Goal: Information Seeking & Learning: Check status

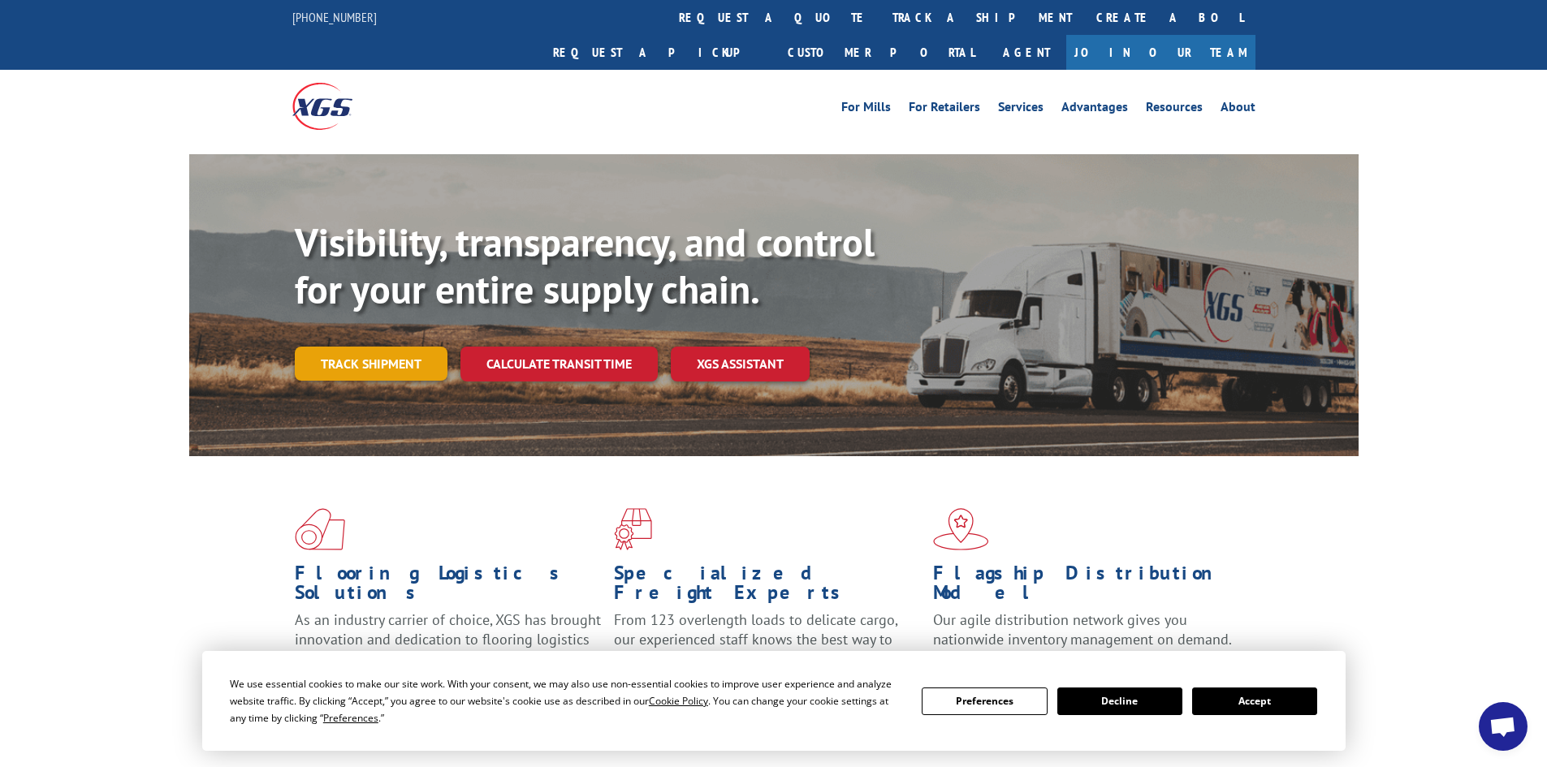
click at [390, 347] on link "Track shipment" at bounding box center [371, 364] width 153 height 34
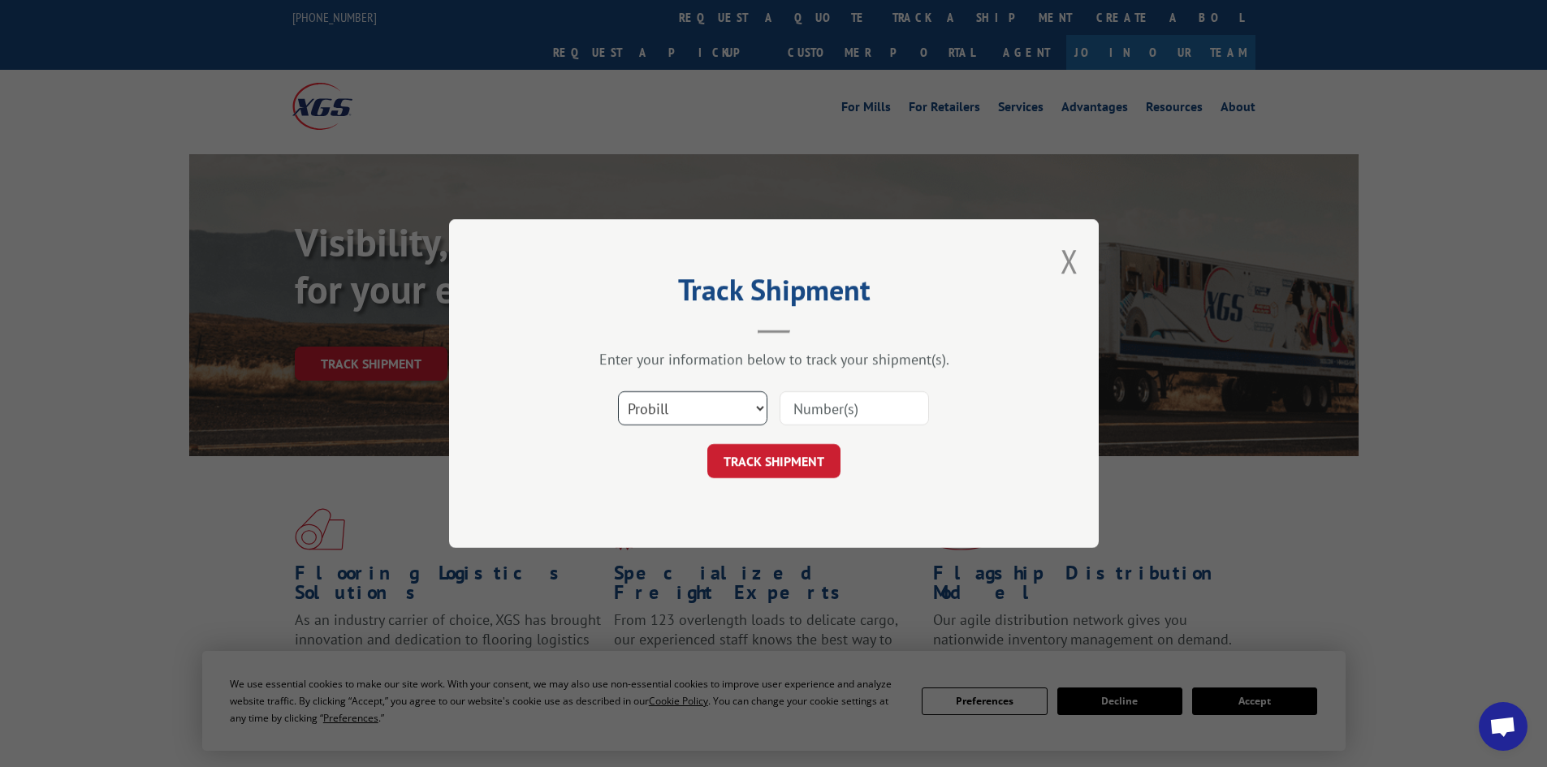
click at [644, 403] on select "Select category... Probill BOL PO" at bounding box center [692, 408] width 149 height 34
select select "bol"
click at [618, 391] on select "Select category... Probill BOL PO" at bounding box center [692, 408] width 149 height 34
click at [800, 418] on input at bounding box center [853, 408] width 149 height 34
type input "6002486"
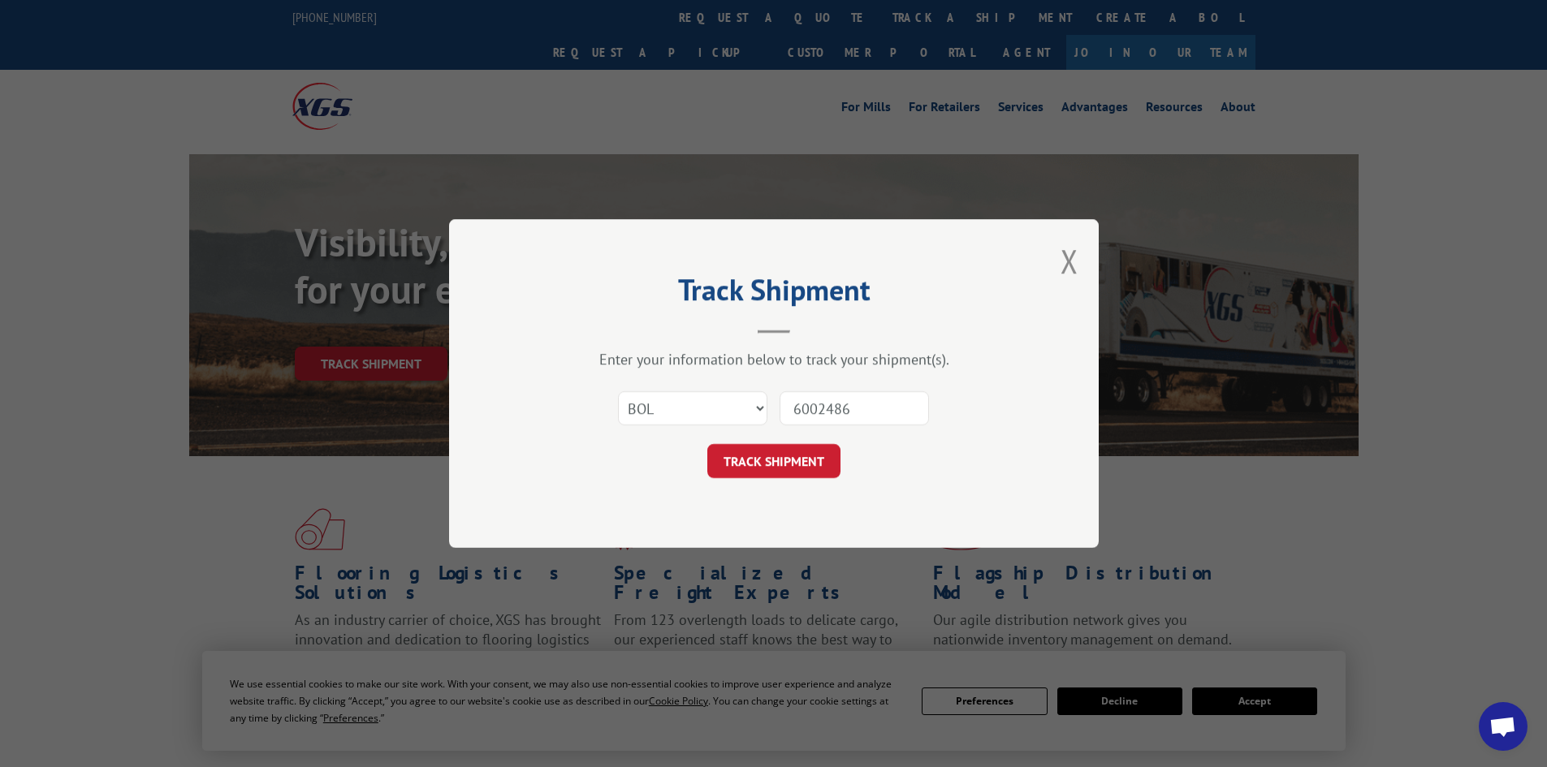
click at [763, 448] on button "TRACK SHIPMENT" at bounding box center [773, 461] width 133 height 34
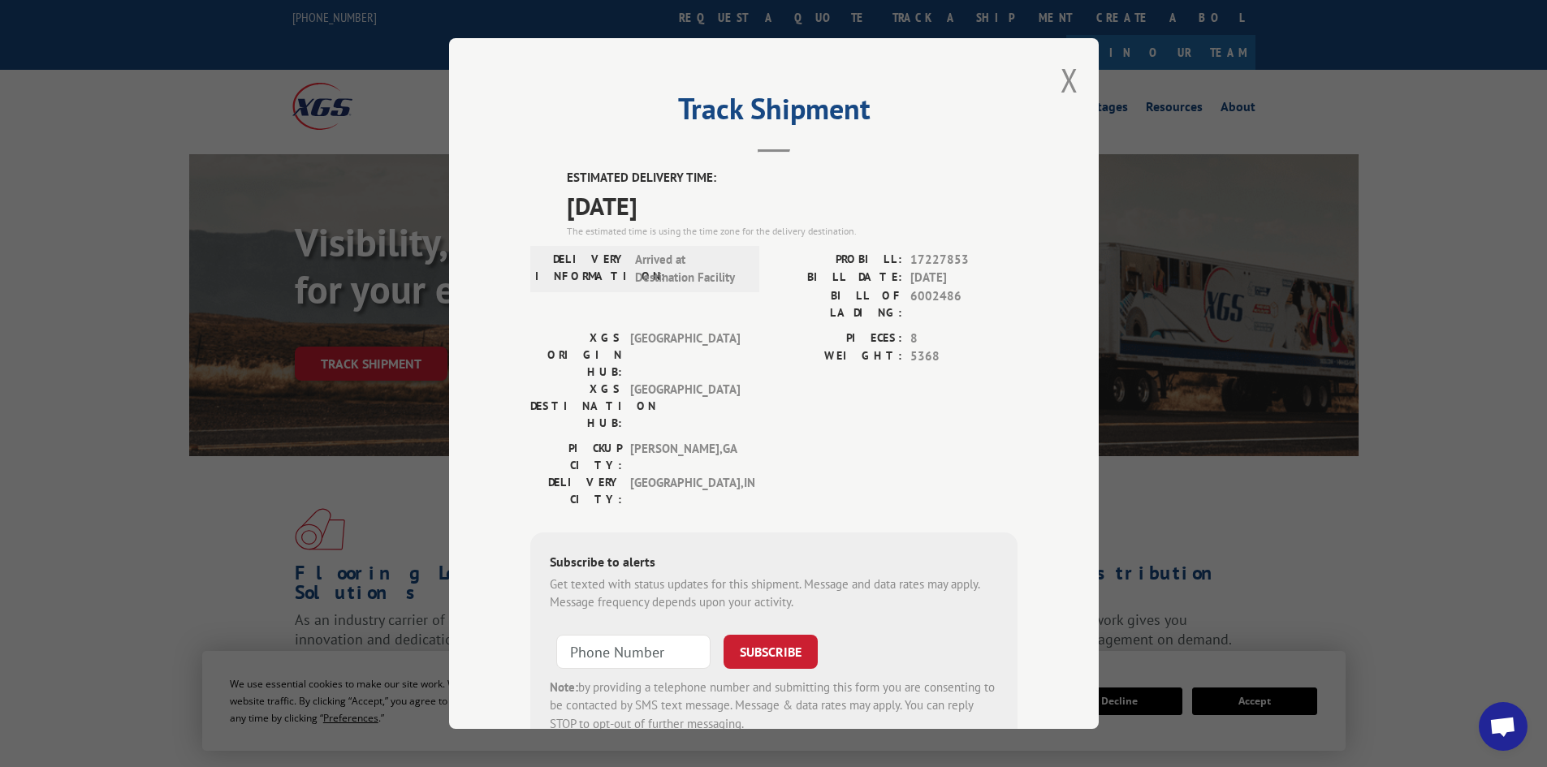
drag, startPoint x: 931, startPoint y: 190, endPoint x: 940, endPoint y: 399, distance: 209.6
click at [940, 399] on div "ESTIMATED DELIVERY TIME: [DATE] The estimated time is using the time zone for t…" at bounding box center [773, 461] width 487 height 584
click at [940, 440] on div "PICKUP CITY: [GEOGRAPHIC_DATA] , [GEOGRAPHIC_DATA]: [GEOGRAPHIC_DATA] , [GEOGRA…" at bounding box center [773, 478] width 487 height 76
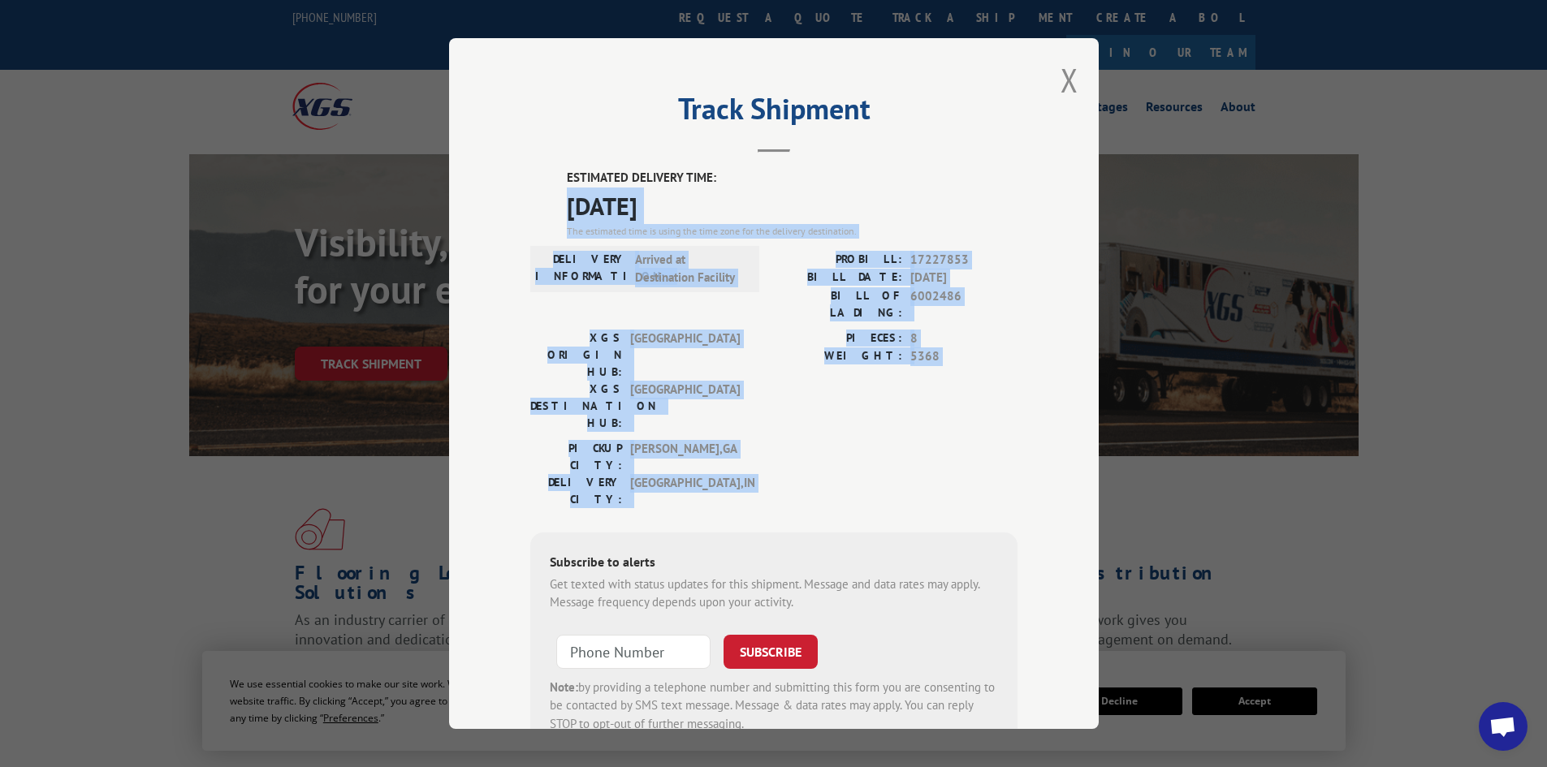
drag, startPoint x: 940, startPoint y: 352, endPoint x: 928, endPoint y: 177, distance: 175.8
click at [928, 177] on div "ESTIMATED DELIVERY TIME: [DATE] The estimated time is using the time zone for t…" at bounding box center [773, 461] width 487 height 584
click at [928, 177] on label "ESTIMATED DELIVERY TIME:" at bounding box center [792, 178] width 451 height 19
drag, startPoint x: 921, startPoint y: 169, endPoint x: 933, endPoint y: 365, distance: 196.0
click at [933, 365] on div "ESTIMATED DELIVERY TIME: [DATE] The estimated time is using the time zone for t…" at bounding box center [773, 461] width 487 height 584
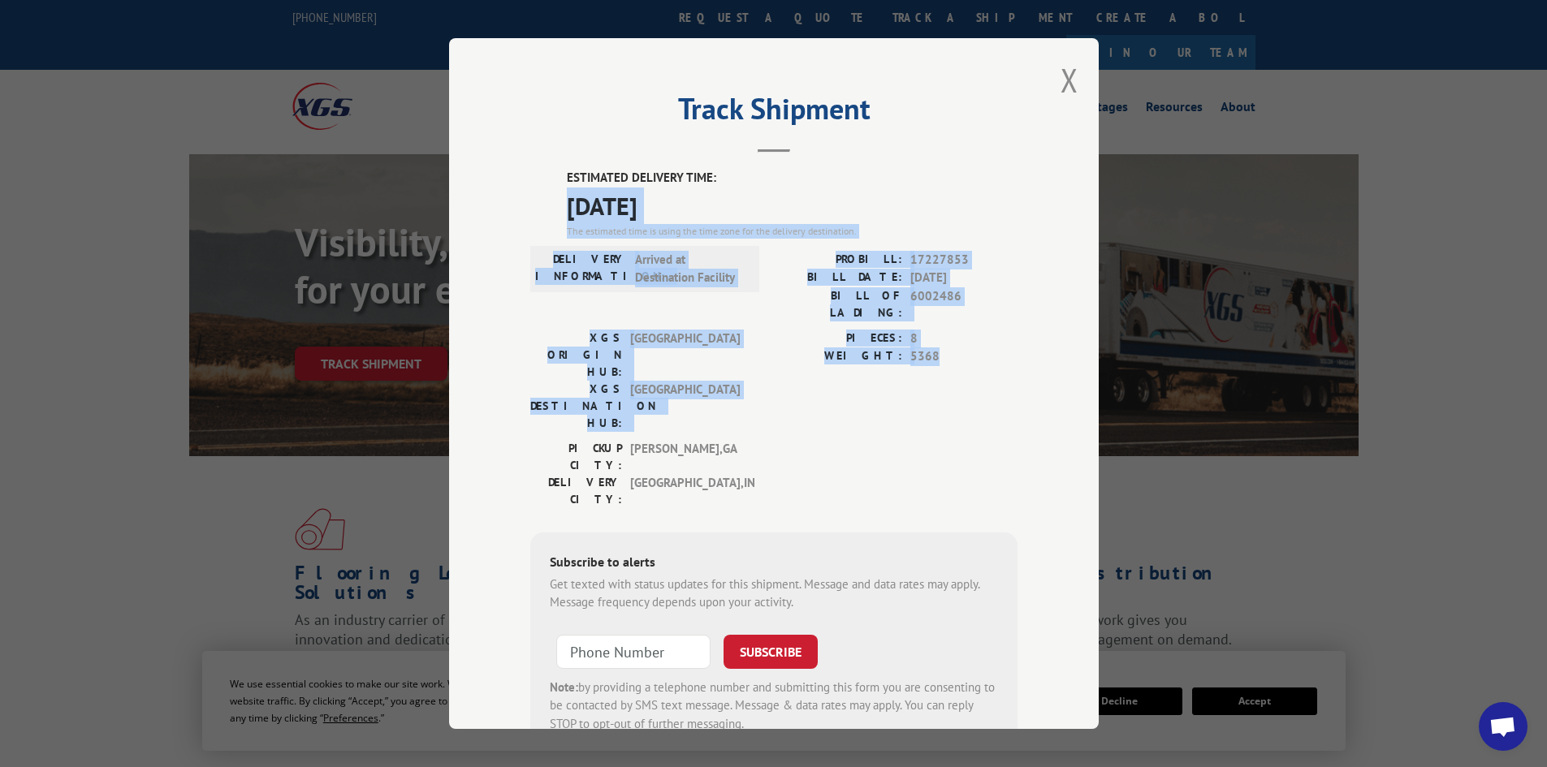
click at [933, 365] on div "PIECES: 8 WEIGHT: 5368" at bounding box center [896, 385] width 244 height 110
drag, startPoint x: 933, startPoint y: 365, endPoint x: 931, endPoint y: 182, distance: 182.7
click at [931, 182] on div "ESTIMATED DELIVERY TIME: [DATE] The estimated time is using the time zone for t…" at bounding box center [773, 461] width 487 height 584
click at [931, 182] on label "ESTIMATED DELIVERY TIME:" at bounding box center [792, 178] width 451 height 19
drag, startPoint x: 930, startPoint y: 198, endPoint x: 933, endPoint y: 388, distance: 190.0
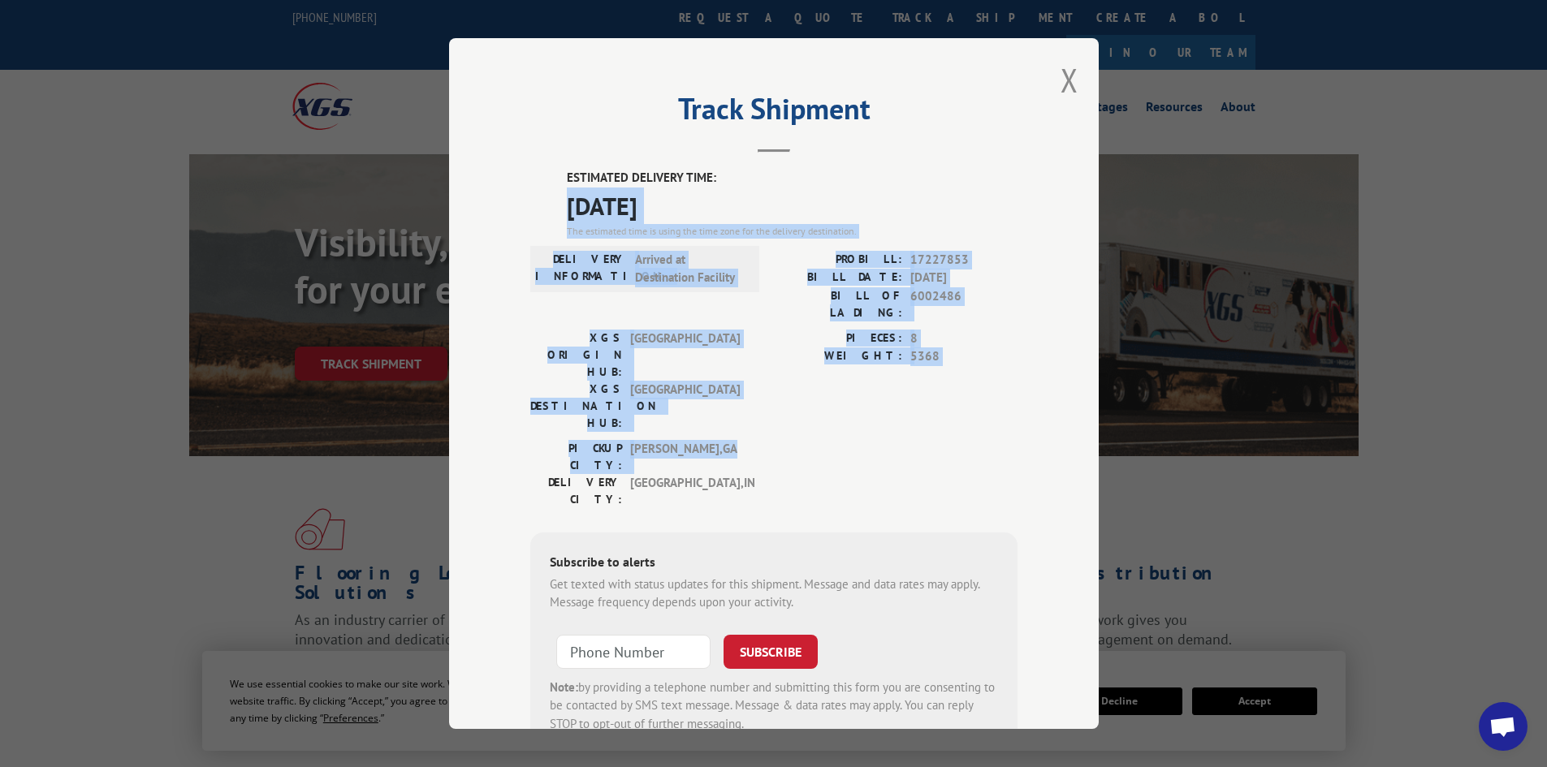
click at [933, 388] on div "ESTIMATED DELIVERY TIME: [DATE] The estimated time is using the time zone for t…" at bounding box center [773, 461] width 487 height 584
click at [933, 440] on div "PICKUP CITY: [GEOGRAPHIC_DATA] , [GEOGRAPHIC_DATA]: [GEOGRAPHIC_DATA] , [GEOGRA…" at bounding box center [773, 478] width 487 height 76
drag, startPoint x: 933, startPoint y: 388, endPoint x: 937, endPoint y: 232, distance: 155.9
click at [937, 232] on div "ESTIMATED DELIVERY TIME: [DATE] The estimated time is using the time zone for t…" at bounding box center [773, 461] width 487 height 584
click at [937, 232] on div "The estimated time is using the time zone for the delivery destination." at bounding box center [792, 231] width 451 height 15
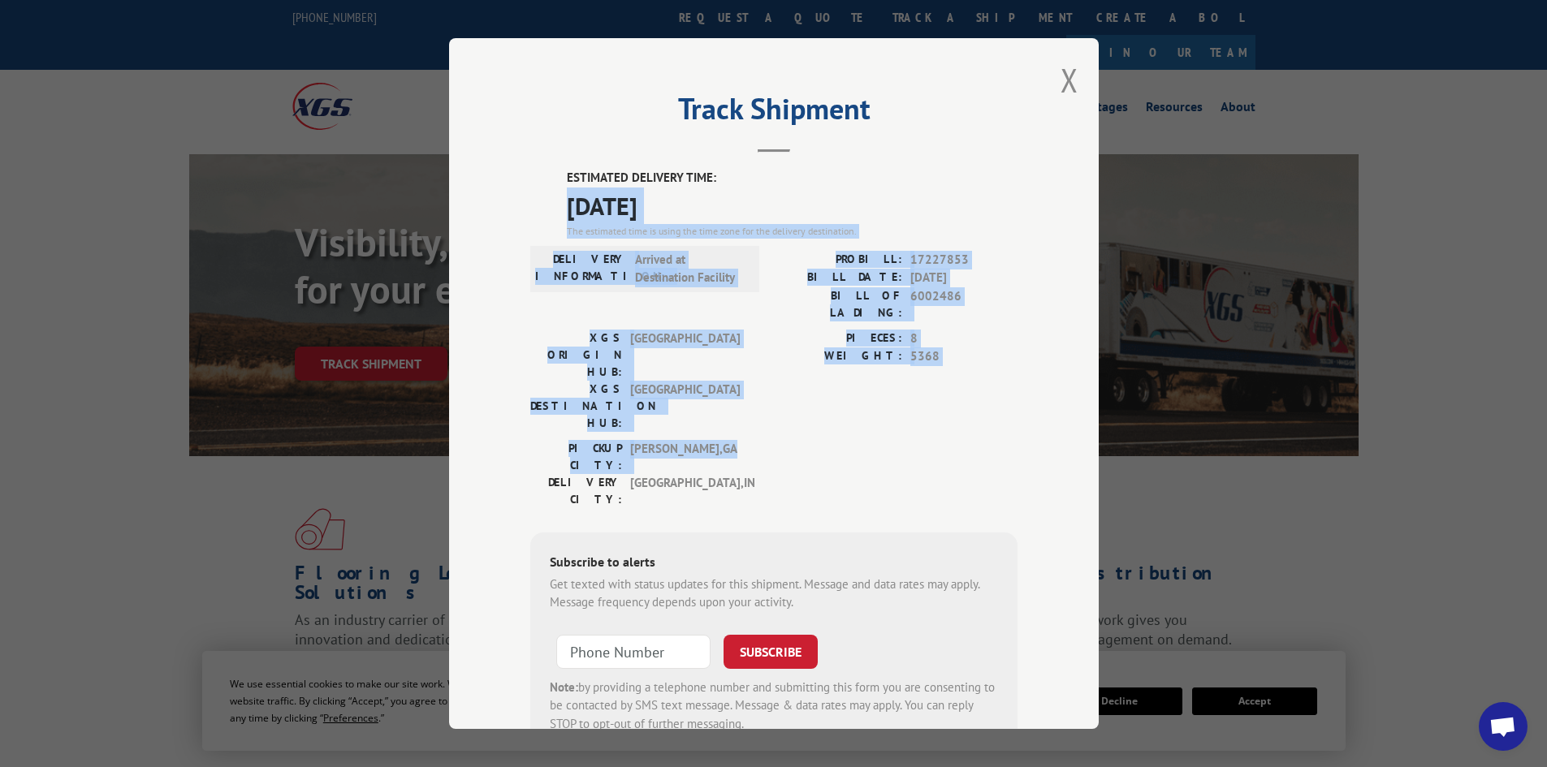
drag, startPoint x: 925, startPoint y: 184, endPoint x: 929, endPoint y: 386, distance: 201.4
click at [929, 386] on div "ESTIMATED DELIVERY TIME: [DATE] The estimated time is using the time zone for t…" at bounding box center [773, 461] width 487 height 584
click at [929, 440] on div "PICKUP CITY: [GEOGRAPHIC_DATA] , [GEOGRAPHIC_DATA]: [GEOGRAPHIC_DATA] , [GEOGRA…" at bounding box center [773, 478] width 487 height 76
drag, startPoint x: 929, startPoint y: 386, endPoint x: 918, endPoint y: 198, distance: 187.8
click at [918, 198] on div "ESTIMATED DELIVERY TIME: [DATE] The estimated time is using the time zone for t…" at bounding box center [773, 461] width 487 height 584
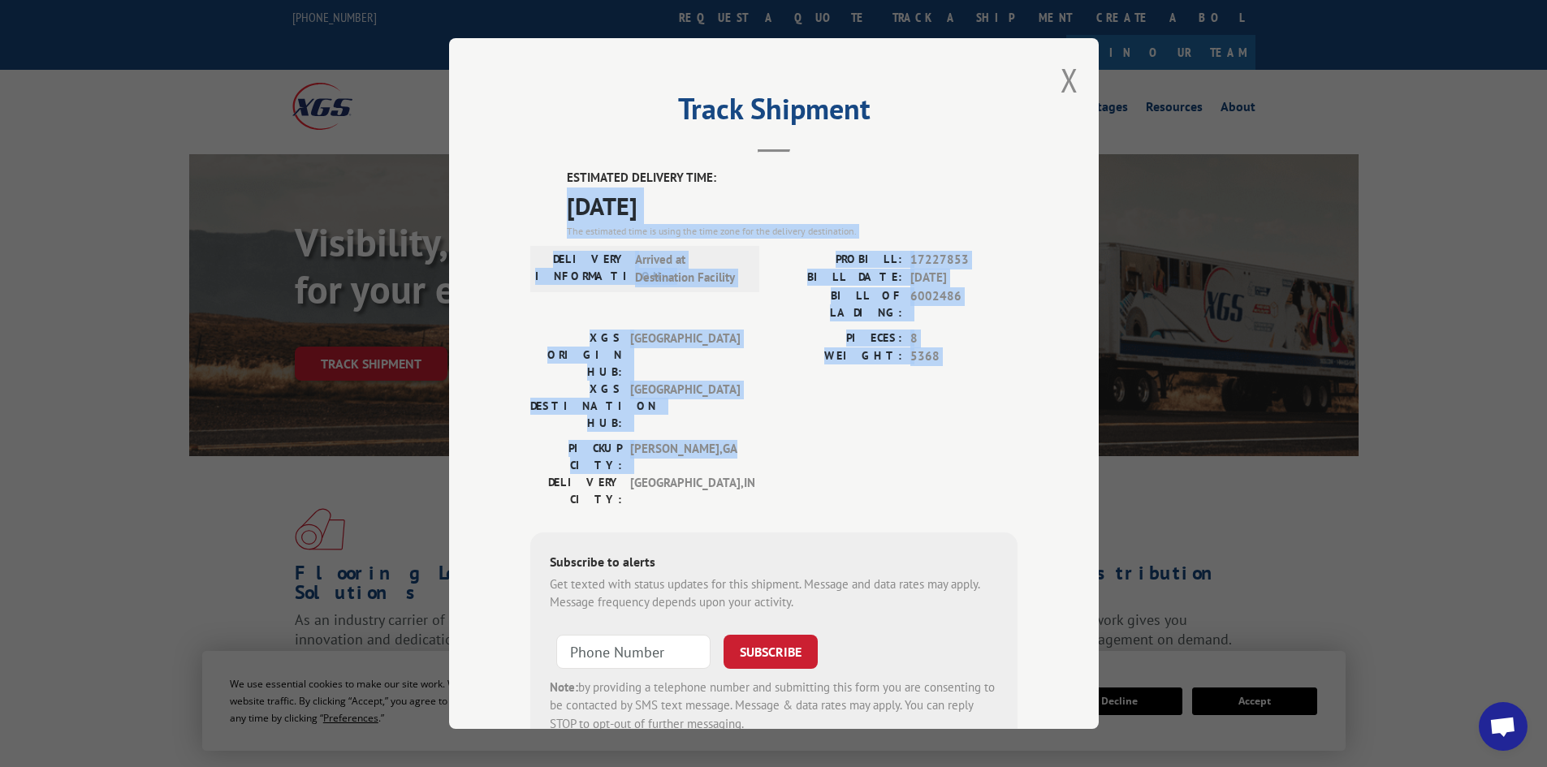
click at [918, 198] on span "[DATE]" at bounding box center [792, 206] width 451 height 37
drag, startPoint x: 909, startPoint y: 189, endPoint x: 918, endPoint y: 410, distance: 221.0
click at [918, 410] on div "ESTIMATED DELIVERY TIME: [DATE] The estimated time is using the time zone for t…" at bounding box center [773, 461] width 487 height 584
click at [918, 440] on div "PICKUP CITY: [GEOGRAPHIC_DATA] , [GEOGRAPHIC_DATA]: [GEOGRAPHIC_DATA] , [GEOGRA…" at bounding box center [773, 478] width 487 height 76
